Goal: Task Accomplishment & Management: Manage account settings

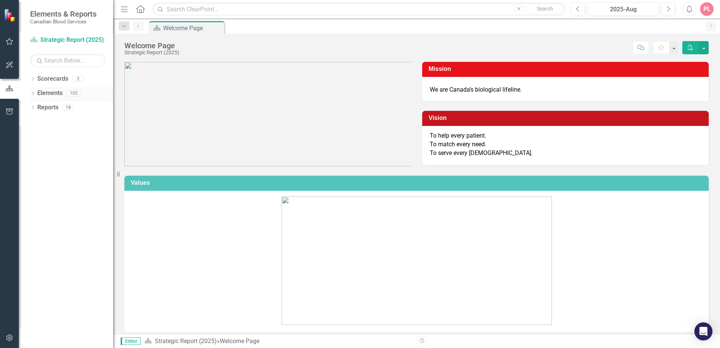
click at [49, 95] on link "Elements" at bounding box center [49, 93] width 25 height 9
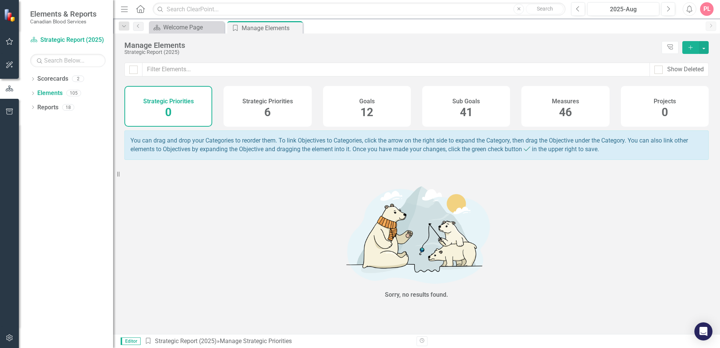
click at [249, 102] on h4 "Strategic Priorities" at bounding box center [267, 101] width 51 height 7
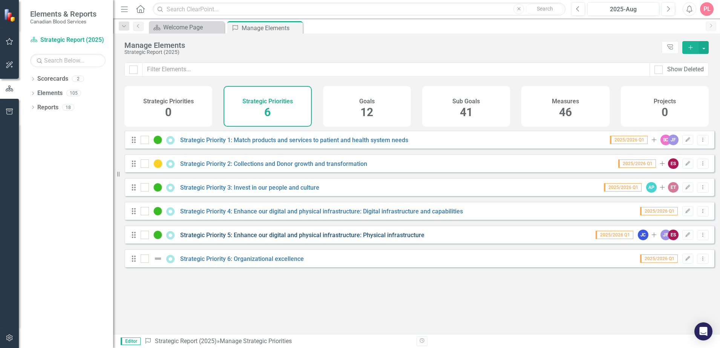
click at [245, 239] on link "Strategic Priority 5: Enhance our digital and physical infrastructure: Physical…" at bounding box center [302, 234] width 244 height 7
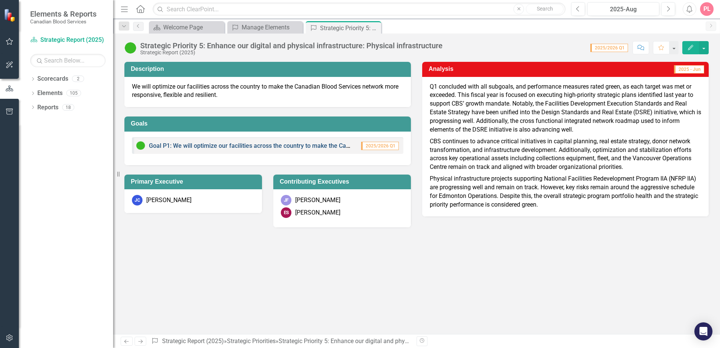
click at [296, 146] on link "Goal P1: We will optimize our facilities across the country to make the Canadia…" at bounding box center [342, 145] width 387 height 7
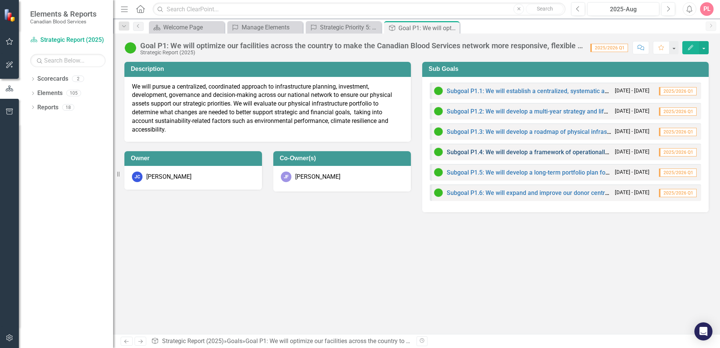
click at [564, 150] on link "Subgoal P1.4: We will develop a framework of operationally and technology infor…" at bounding box center [673, 152] width 452 height 7
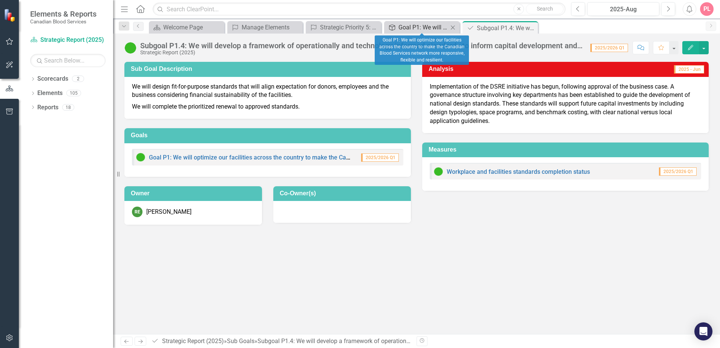
click at [416, 27] on div "Goal P1: We will optimize our facilities across the country to make the Canadia…" at bounding box center [423, 27] width 50 height 9
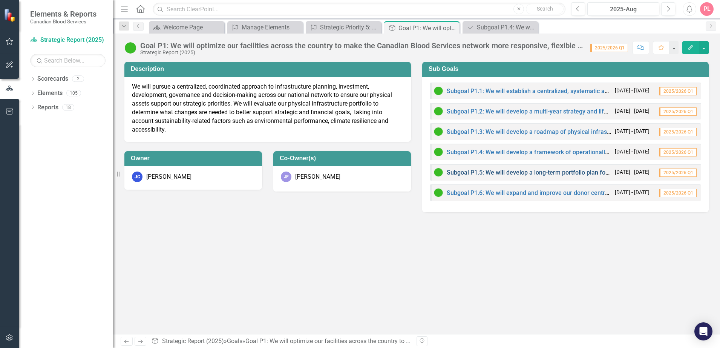
click at [524, 173] on link "Subgoal P1.5: We will develop a long-term portfolio plan for our physical infra…" at bounding box center [643, 172] width 392 height 7
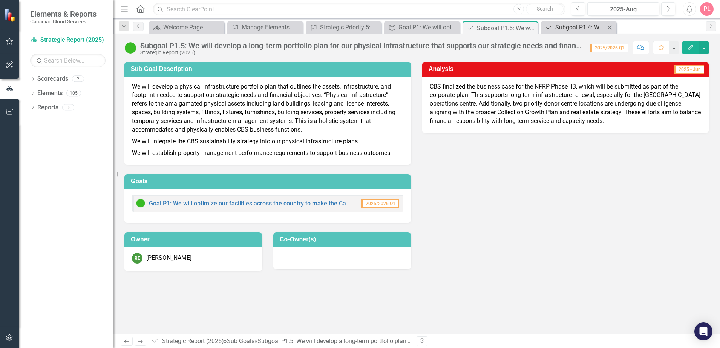
click at [583, 29] on div "Subgoal P1.4: We will develop a framework of operationally and technology infor…" at bounding box center [580, 27] width 50 height 9
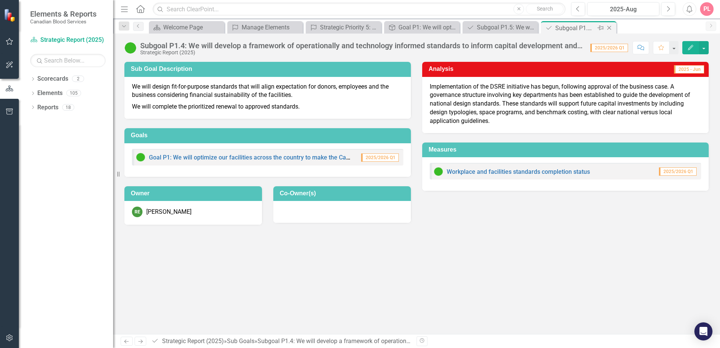
click at [609, 27] on icon "Close" at bounding box center [609, 28] width 8 height 6
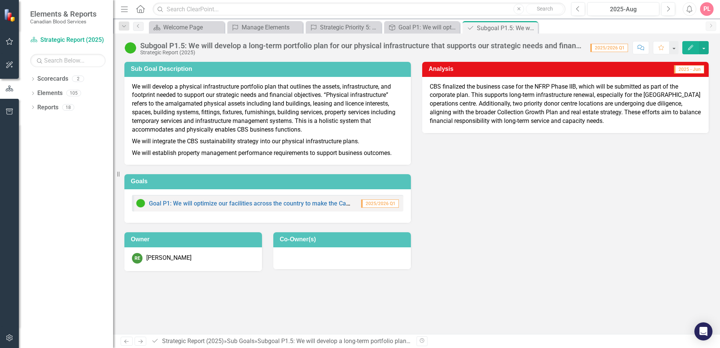
click at [202, 208] on div "Goal P1: We will optimize our facilities across the country to make the Canadia…" at bounding box center [267, 203] width 271 height 17
click at [203, 206] on link "Goal P1: We will optimize our facilities across the country to make the Canadia…" at bounding box center [342, 203] width 387 height 7
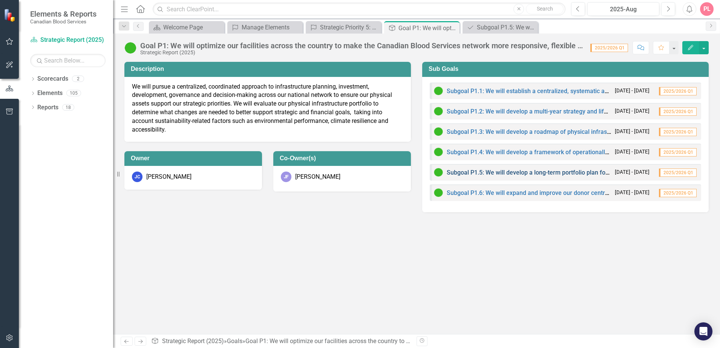
click at [521, 175] on link "Subgoal P1.5: We will develop a long-term portfolio plan for our physical infra…" at bounding box center [643, 172] width 392 height 7
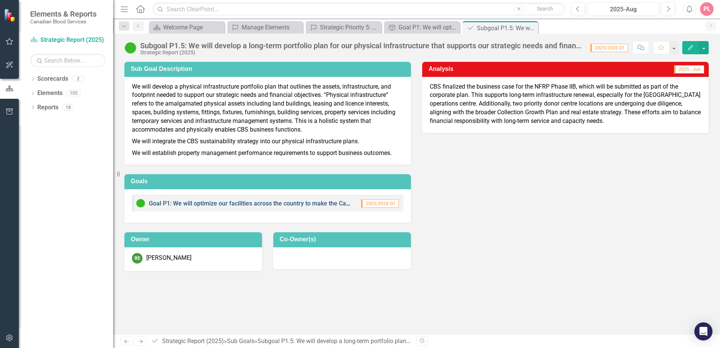
click at [208, 206] on link "Goal P1: We will optimize our facilities across the country to make the Canadia…" at bounding box center [342, 203] width 387 height 7
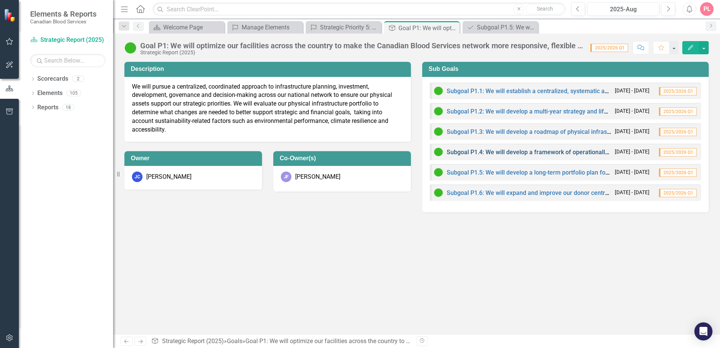
click at [555, 153] on link "Subgoal P1.4: We will develop a framework of operationally and technology infor…" at bounding box center [673, 152] width 452 height 7
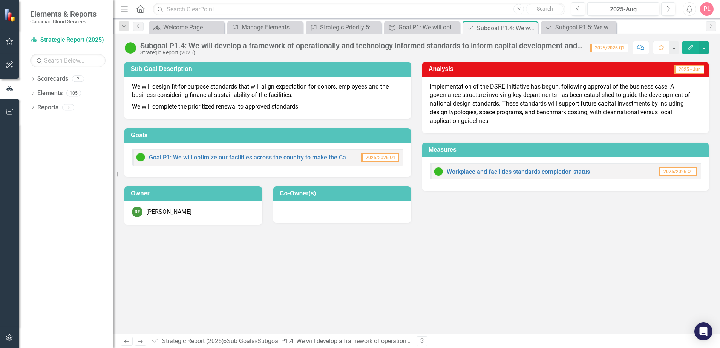
click at [320, 154] on div "Goal P1: We will optimize our facilities across the country to make the Canadia…" at bounding box center [244, 157] width 216 height 9
click at [316, 158] on link "Goal P1: We will optimize our facilities across the country to make the Canadia…" at bounding box center [342, 157] width 387 height 7
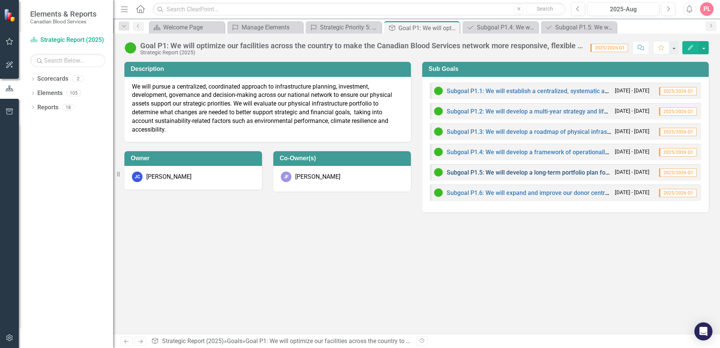
click at [490, 171] on link "Subgoal P1.5: We will develop a long-term portfolio plan for our physical infra…" at bounding box center [643, 172] width 392 height 7
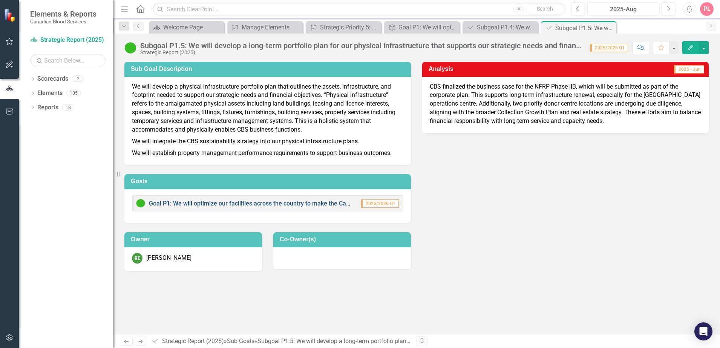
click at [239, 203] on link "Goal P1: We will optimize our facilities across the country to make the Canadia…" at bounding box center [342, 203] width 387 height 7
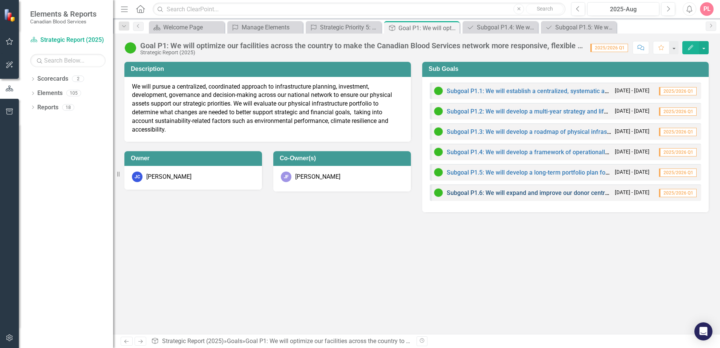
click at [518, 194] on link "Subgoal P1.6: We will expand and improve our donor centre infrastructure to sup…" at bounding box center [676, 192] width 458 height 7
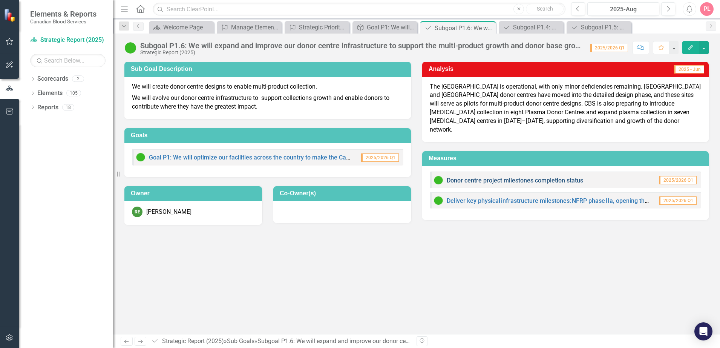
click at [495, 177] on link "Donor centre project milestones completion status" at bounding box center [515, 180] width 136 height 7
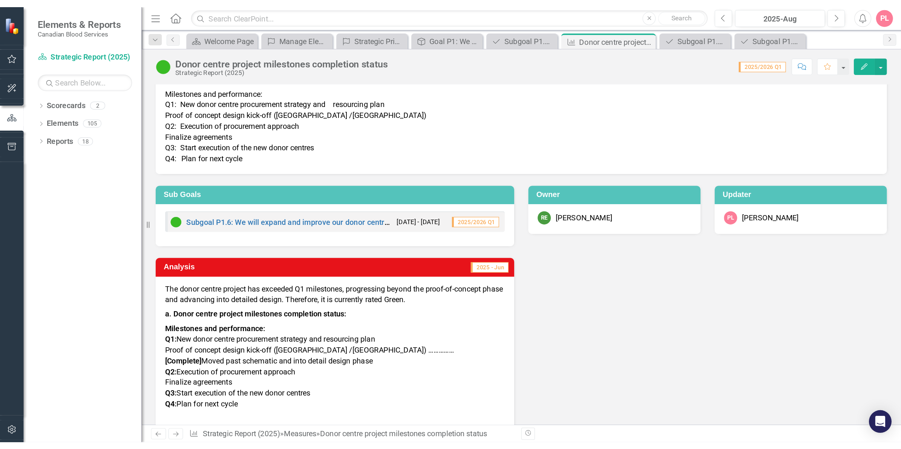
scroll to position [32, 0]
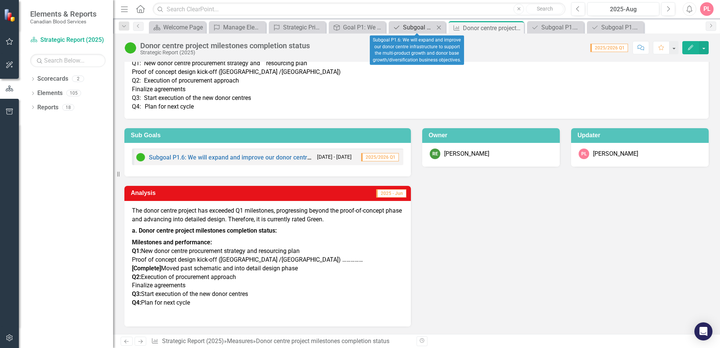
click at [412, 28] on div "Subgoal P1.6: We will expand and improve our donor centre infrastructure to sup…" at bounding box center [418, 27] width 31 height 9
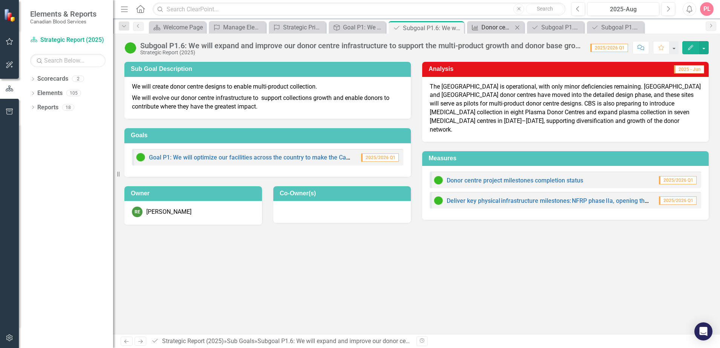
click at [497, 29] on div "Donor centre project milestones completion status" at bounding box center [496, 27] width 31 height 9
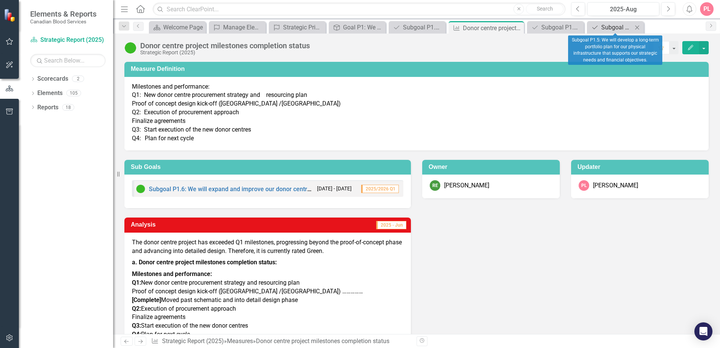
click at [620, 28] on div "Subgoal P1.5: We will develop a long-term portfolio plan for our physical infra…" at bounding box center [616, 27] width 31 height 9
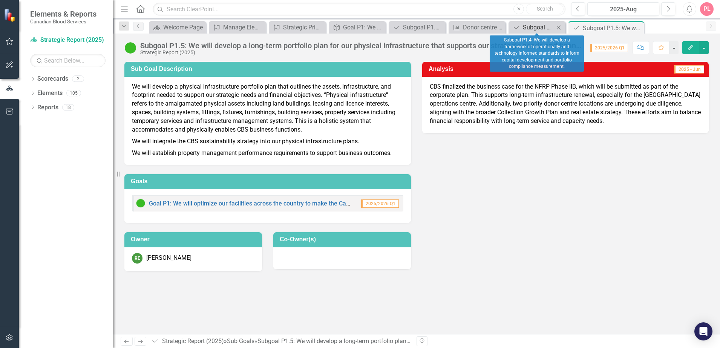
click at [536, 29] on div "Subgoal P1.4: We will develop a framework of operationally and technology infor…" at bounding box center [538, 27] width 31 height 9
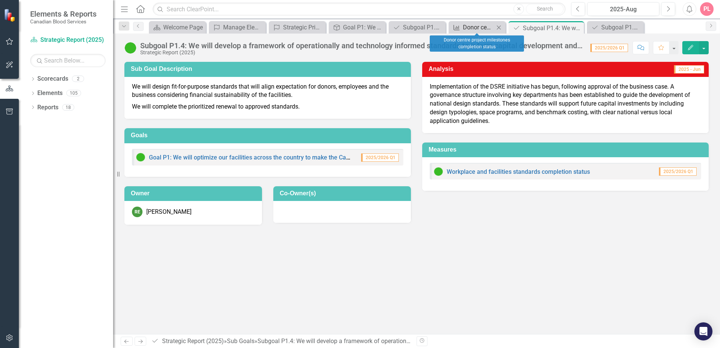
click at [479, 26] on div "Donor centre project milestones completion status" at bounding box center [478, 27] width 31 height 9
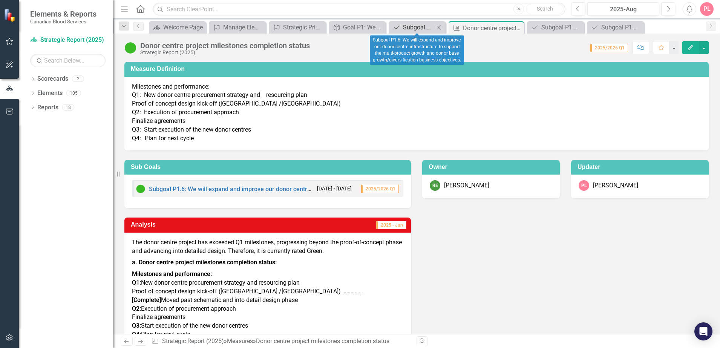
click at [414, 26] on div "Subgoal P1.6: We will expand and improve our donor centre infrastructure to sup…" at bounding box center [418, 27] width 31 height 9
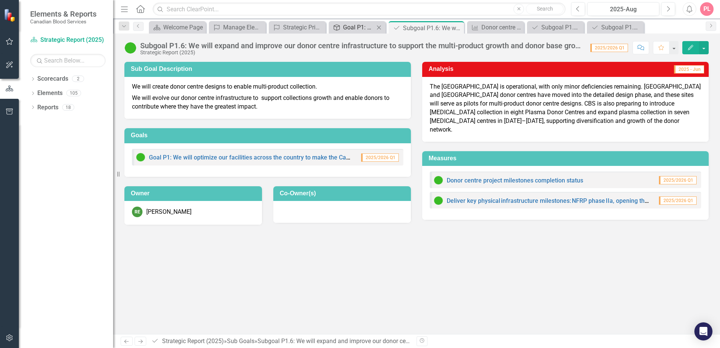
click at [350, 27] on div "Goal P1: We will optimize our facilities across the country to make the Canadia…" at bounding box center [358, 27] width 31 height 9
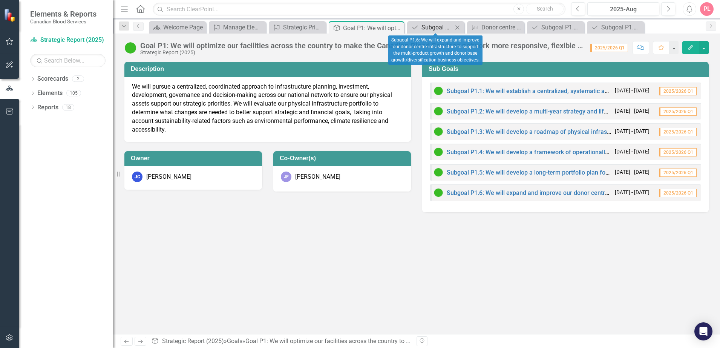
click at [425, 29] on div "Subgoal P1.6: We will expand and improve our donor centre infrastructure to sup…" at bounding box center [436, 27] width 31 height 9
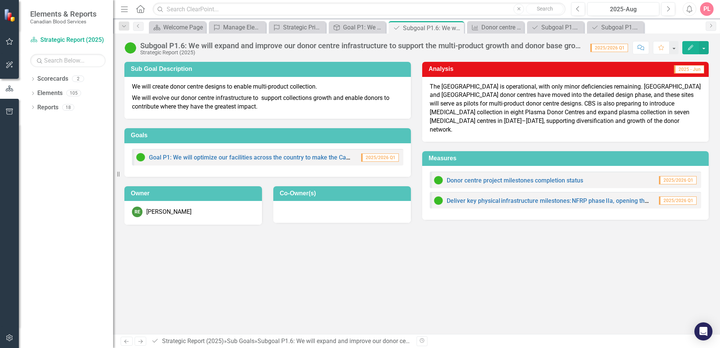
click at [502, 46] on div "Subgoal P1.6: We will expand and improve our donor centre infrastructure to sup…" at bounding box center [361, 45] width 443 height 8
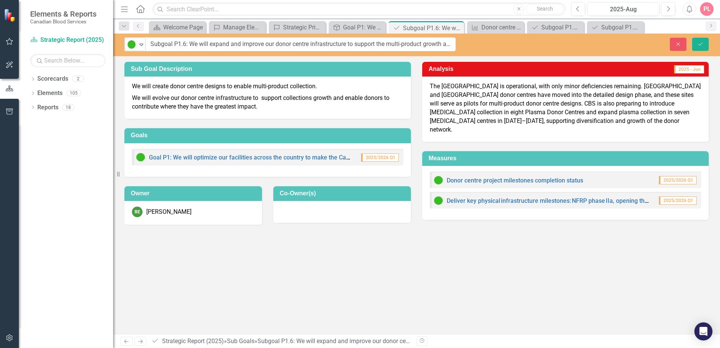
click at [470, 284] on div "Sub Goal Description We will create donor centre designs to enable multi-produc…" at bounding box center [416, 198] width 607 height 272
click at [704, 48] on button "Save" at bounding box center [700, 44] width 17 height 13
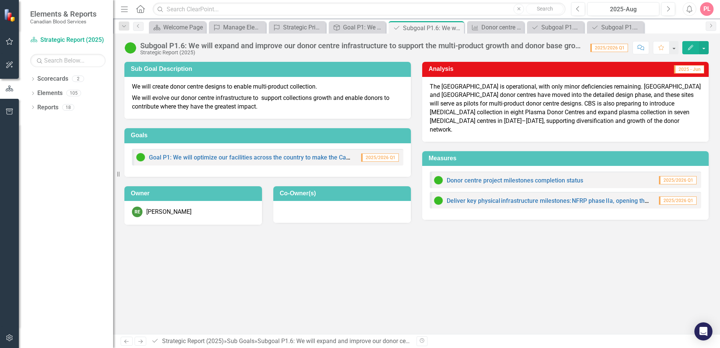
click at [490, 106] on p "The [GEOGRAPHIC_DATA] is operational, with only minor deficiencies remaining. […" at bounding box center [565, 109] width 271 height 52
drag, startPoint x: 536, startPoint y: 103, endPoint x: 614, endPoint y: 111, distance: 78.8
click at [614, 111] on p "The [GEOGRAPHIC_DATA] is operational, with only minor deficiencies remaining. […" at bounding box center [565, 109] width 271 height 52
drag, startPoint x: 610, startPoint y: 119, endPoint x: 548, endPoint y: 101, distance: 64.3
click at [552, 103] on p "The [GEOGRAPHIC_DATA] is operational, with only minor deficiencies remaining. […" at bounding box center [565, 109] width 271 height 52
